Goal: Use online tool/utility: Utilize a website feature to perform a specific function

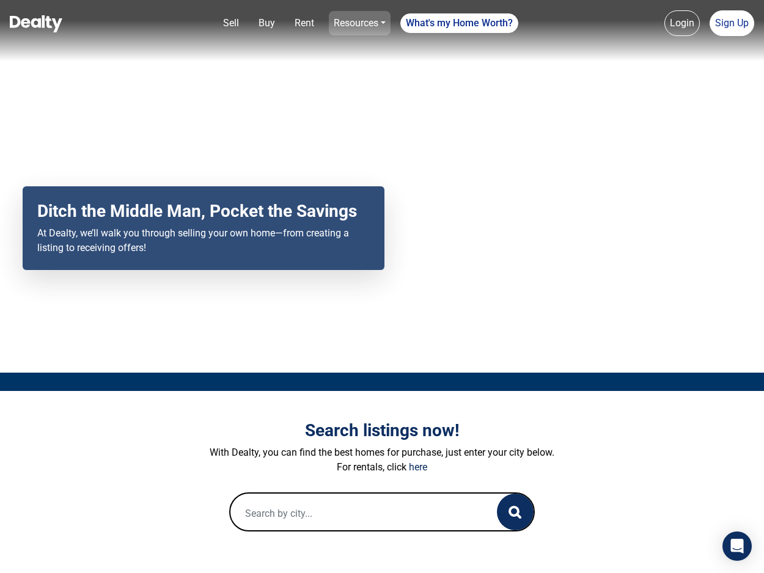
click at [359, 21] on link "Resources" at bounding box center [360, 23] width 62 height 24
click at [345, 46] on link "Loan Calculator" at bounding box center [332, 50] width 110 height 20
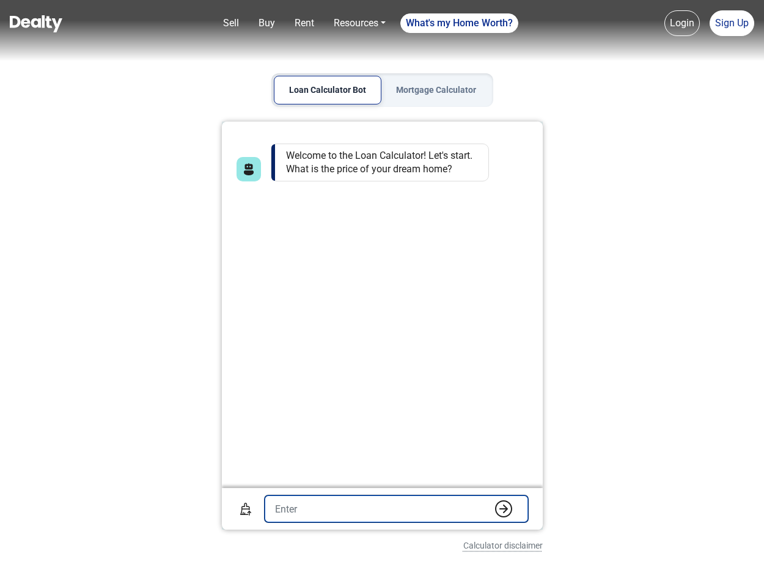
click at [345, 509] on input "text" at bounding box center [396, 508] width 263 height 27
type input "1,250,000"
click at [500, 508] on img "submit" at bounding box center [503, 508] width 17 height 17
click at [384, 510] on input "text" at bounding box center [396, 508] width 263 height 27
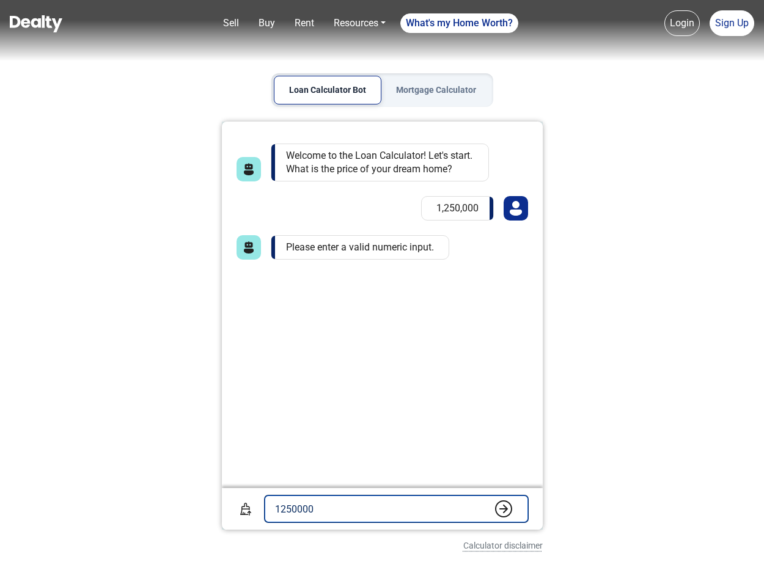
type input "1250000"
click at [498, 511] on img "submit" at bounding box center [503, 508] width 17 height 17
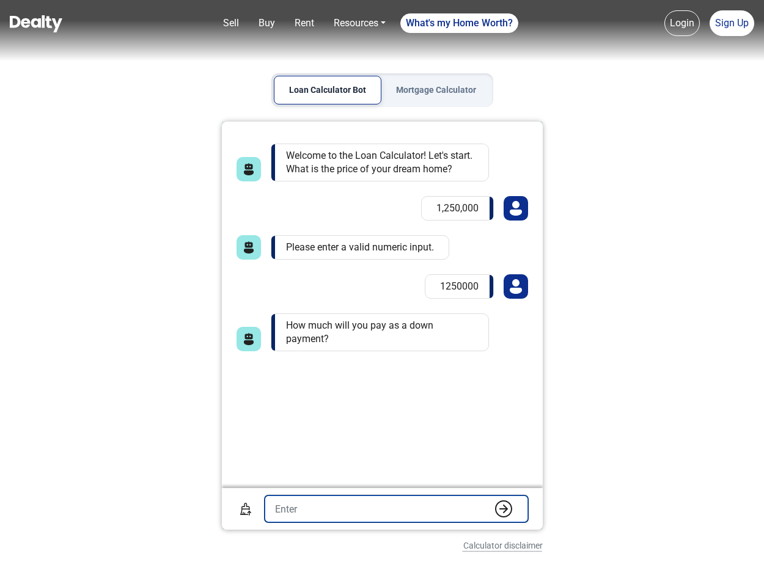
click at [417, 506] on input "text" at bounding box center [396, 508] width 263 height 27
type input "20%"
click at [503, 509] on button "submit" at bounding box center [503, 509] width 24 height 18
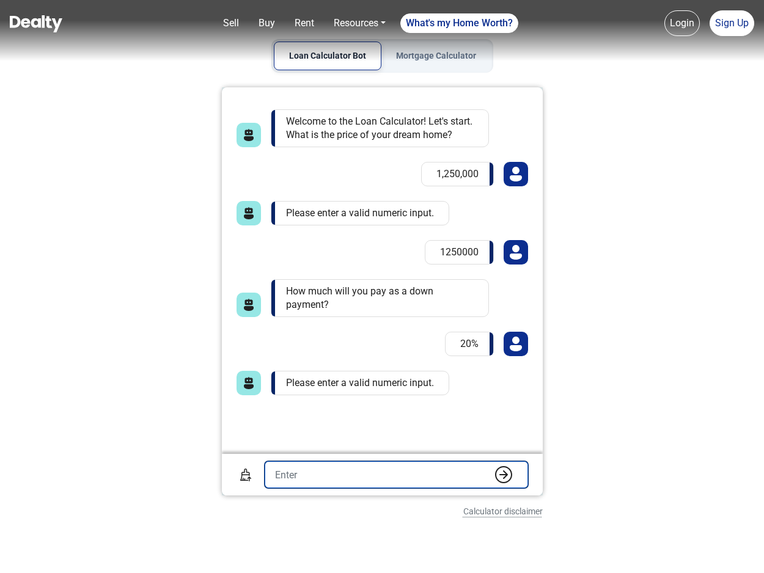
scroll to position [36, 0]
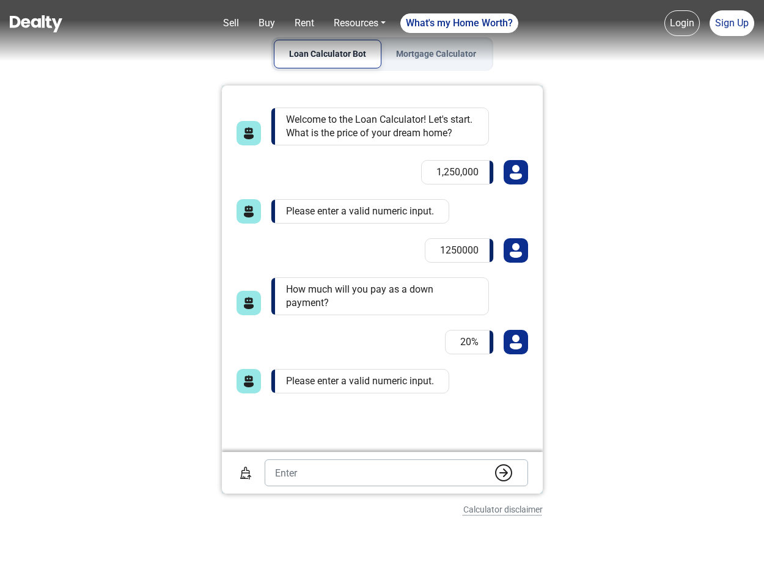
click at [433, 57] on nav "Sell Buy Rent Resources Loan Calculator Loan Options Find an agent What's my Ho…" at bounding box center [382, 30] width 764 height 61
click at [445, 56] on nav "Sell Buy Rent Resources Loan Calculator Loan Options Find an agent What's my Ho…" at bounding box center [382, 30] width 764 height 61
click at [423, 57] on nav "Sell Buy Rent Resources Loan Calculator Loan Options Find an agent What's my Ho…" at bounding box center [382, 30] width 764 height 61
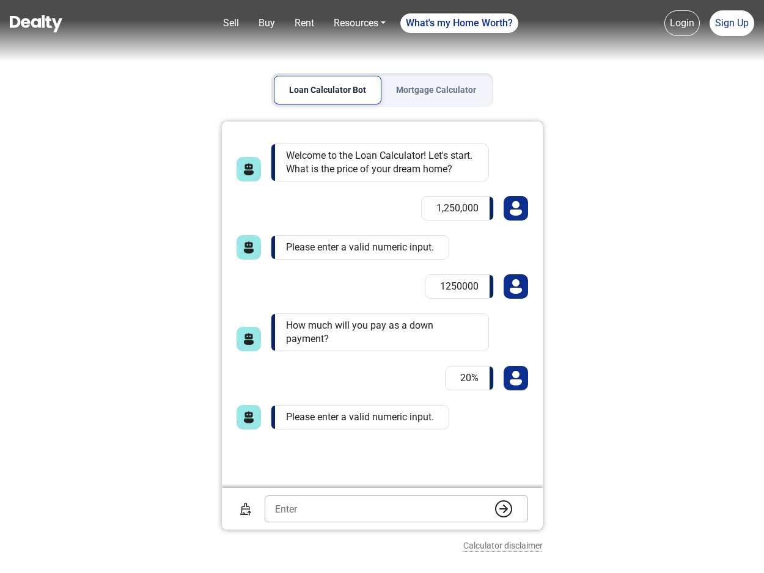
scroll to position [0, 0]
click at [435, 92] on button "Mortgage Calculator" at bounding box center [435, 90] width 109 height 29
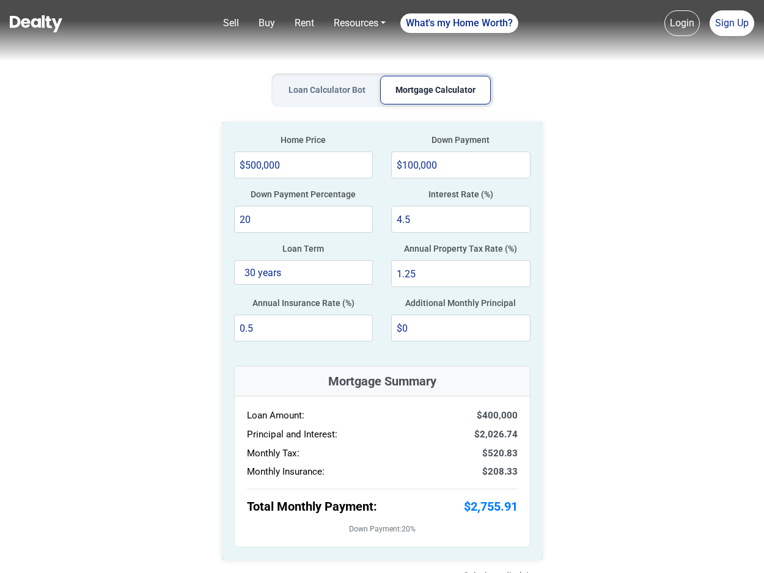
click at [323, 86] on button "Loan Calculator Bot" at bounding box center [327, 90] width 106 height 29
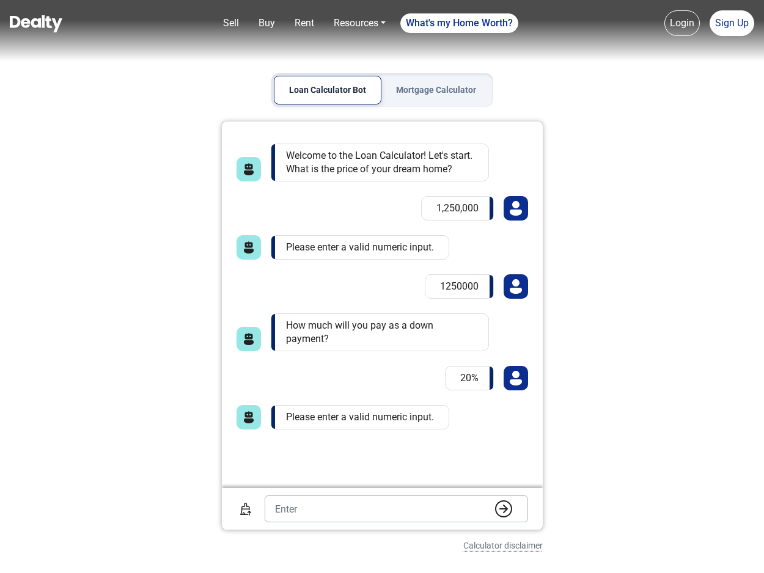
click at [439, 93] on button "Mortgage Calculator" at bounding box center [435, 90] width 109 height 29
